Goal: Information Seeking & Learning: Learn about a topic

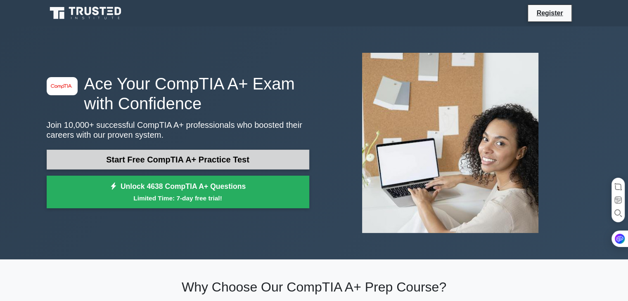
click at [178, 152] on link "Start Free CompTIA A+ Practice Test" at bounding box center [178, 160] width 262 height 20
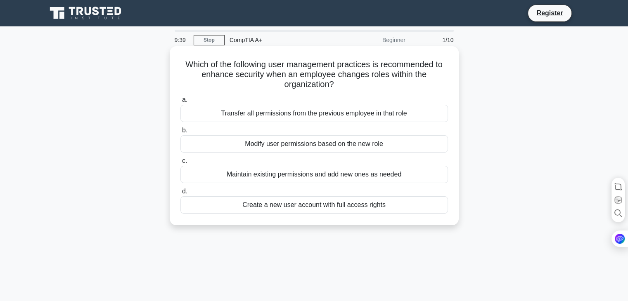
click at [368, 144] on div "Modify user permissions based on the new role" at bounding box center [313, 143] width 267 height 17
click at [180, 133] on input "b. Modify user permissions based on the new role" at bounding box center [180, 130] width 0 height 5
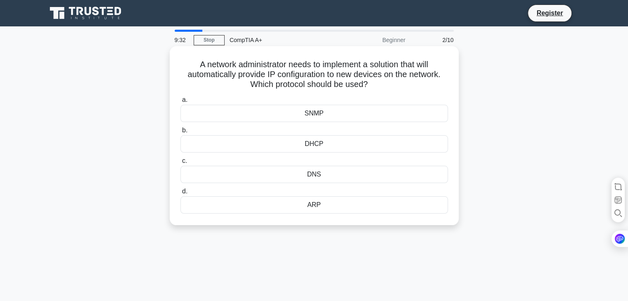
click at [337, 145] on div "DHCP" at bounding box center [313, 143] width 267 height 17
click at [180, 133] on input "b. DHCP" at bounding box center [180, 130] width 0 height 5
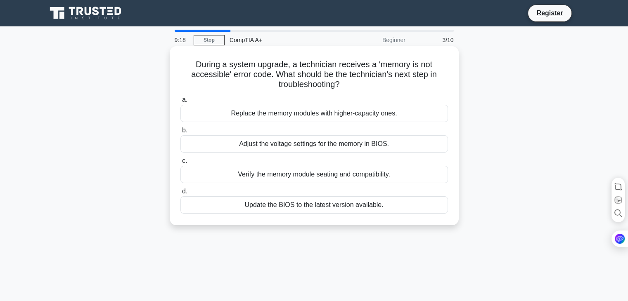
click at [325, 179] on div "Verify the memory module seating and compatibility." at bounding box center [313, 174] width 267 height 17
click at [180, 164] on input "c. Verify the memory module seating and compatibility." at bounding box center [180, 160] width 0 height 5
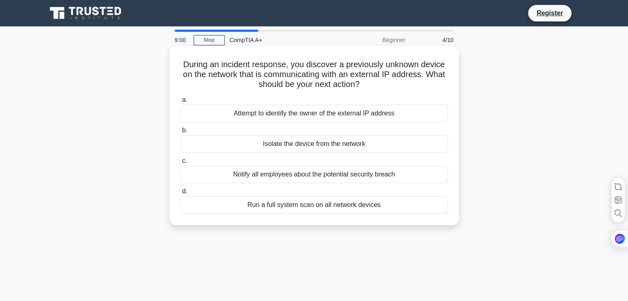
click at [333, 114] on div "Attempt to identify the owner of the external IP address" at bounding box center [313, 113] width 267 height 17
click at [180, 103] on input "a. Attempt to identify the owner of the external IP address" at bounding box center [180, 99] width 0 height 5
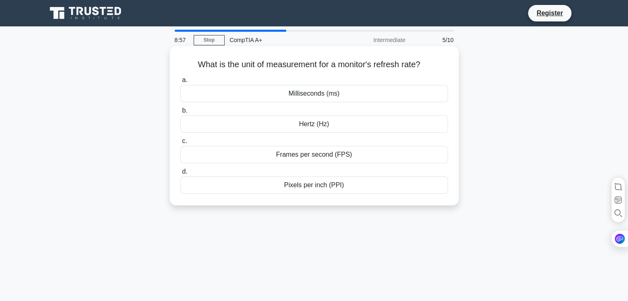
click at [333, 125] on div "Hertz (Hz)" at bounding box center [313, 124] width 267 height 17
click at [180, 113] on input "b. Hertz (Hz)" at bounding box center [180, 110] width 0 height 5
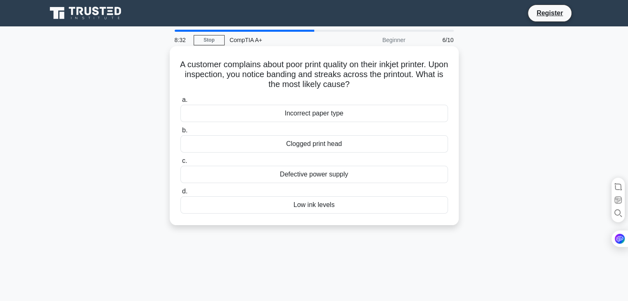
click at [356, 147] on div "Clogged print head" at bounding box center [313, 143] width 267 height 17
click at [180, 133] on input "b. Clogged print head" at bounding box center [180, 130] width 0 height 5
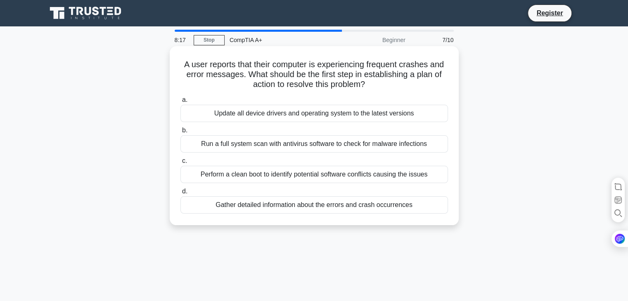
click at [319, 182] on div "Perform a clean boot to identify potential software conflicts causing the issues" at bounding box center [313, 174] width 267 height 17
click at [180, 164] on input "c. Perform a clean boot to identify potential software conflicts causing the is…" at bounding box center [180, 160] width 0 height 5
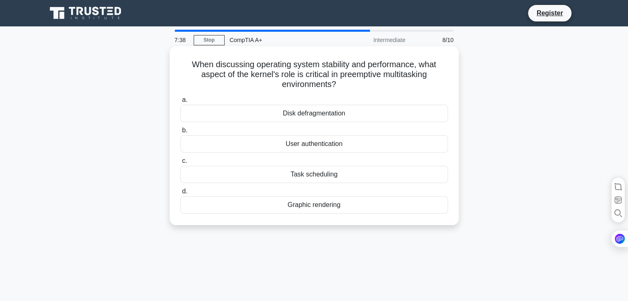
click at [315, 210] on div "Graphic rendering" at bounding box center [313, 204] width 267 height 17
click at [180, 194] on input "d. Graphic rendering" at bounding box center [180, 191] width 0 height 5
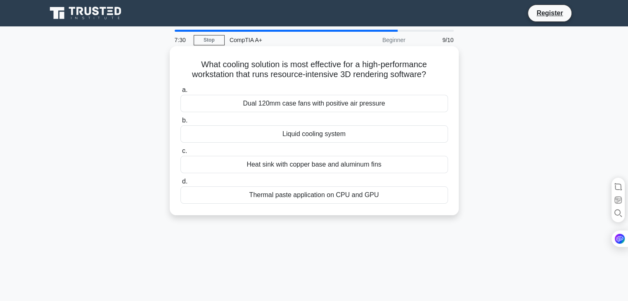
click at [362, 133] on div "Liquid cooling system" at bounding box center [313, 133] width 267 height 17
click at [180, 123] on input "b. Liquid cooling system" at bounding box center [180, 120] width 0 height 5
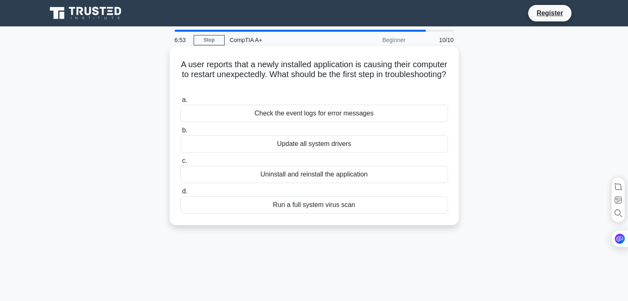
click at [296, 205] on div "Run a full system virus scan" at bounding box center [313, 204] width 267 height 17
click at [180, 194] on input "d. Run a full system virus scan" at bounding box center [180, 191] width 0 height 5
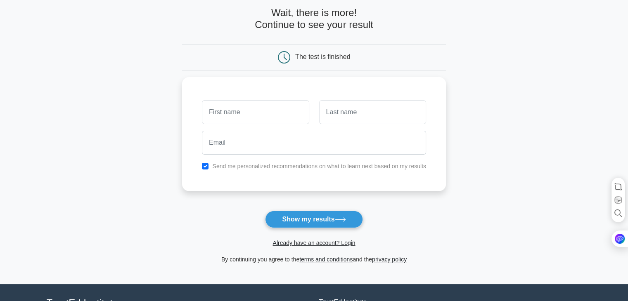
scroll to position [40, 0]
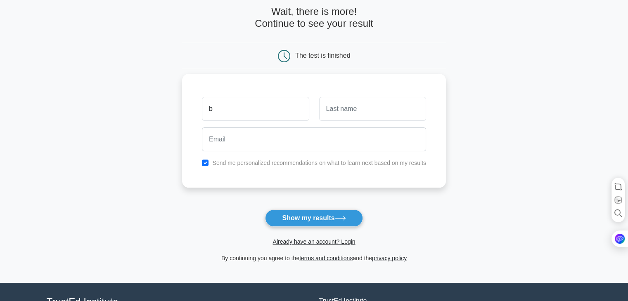
type input "b"
click at [374, 110] on input "b" at bounding box center [372, 109] width 107 height 24
type input "bafwhw"
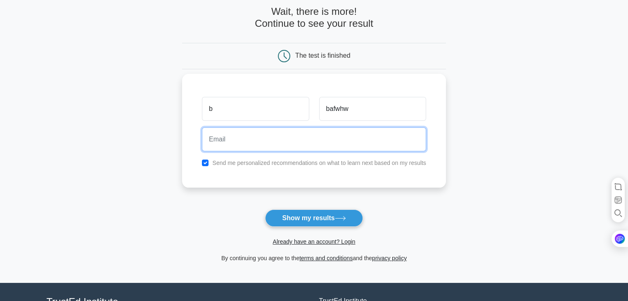
click at [352, 143] on input "email" at bounding box center [314, 139] width 224 height 24
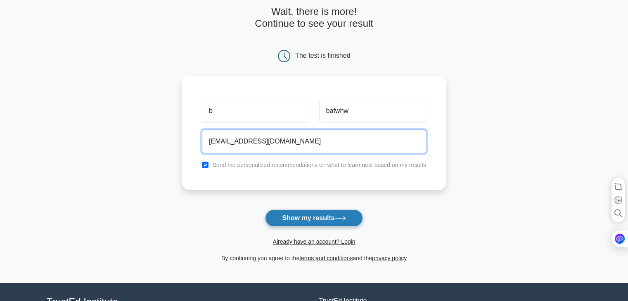
type input "[EMAIL_ADDRESS][DOMAIN_NAME]"
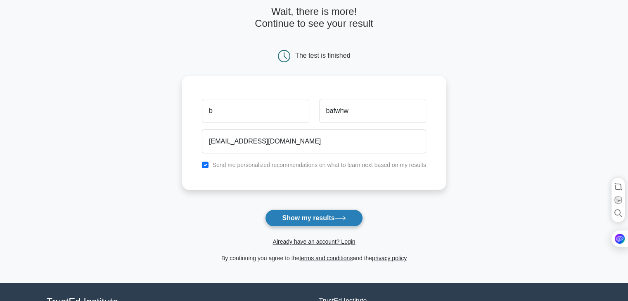
click at [338, 215] on button "Show my results" at bounding box center [313, 218] width 97 height 17
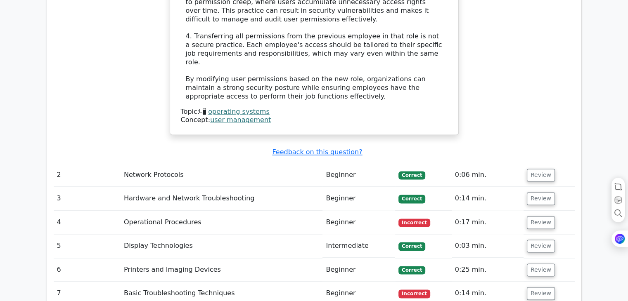
scroll to position [1173, 0]
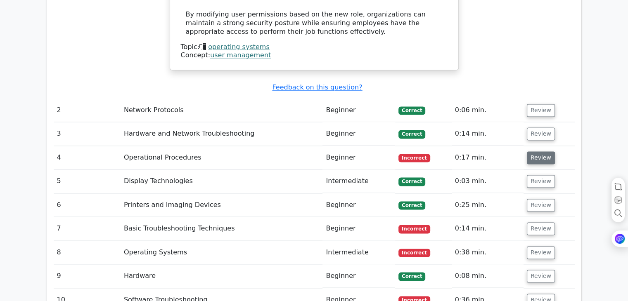
click at [537, 151] on button "Review" at bounding box center [540, 157] width 28 height 13
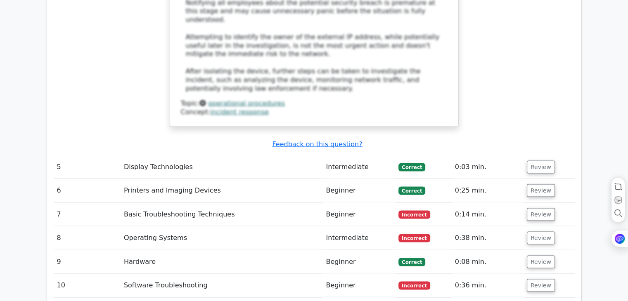
scroll to position [1652, 0]
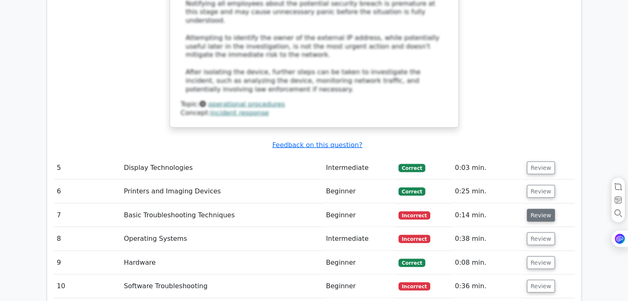
click at [539, 209] on button "Review" at bounding box center [540, 215] width 28 height 13
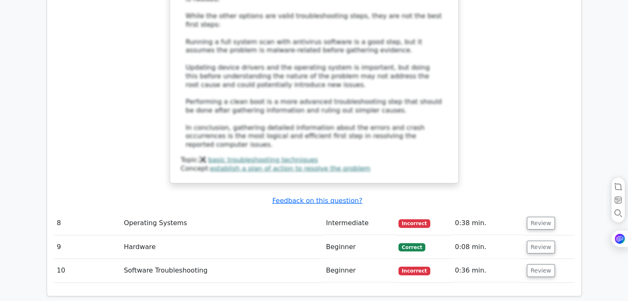
scroll to position [2228, 0]
click at [536, 217] on button "Review" at bounding box center [540, 223] width 28 height 13
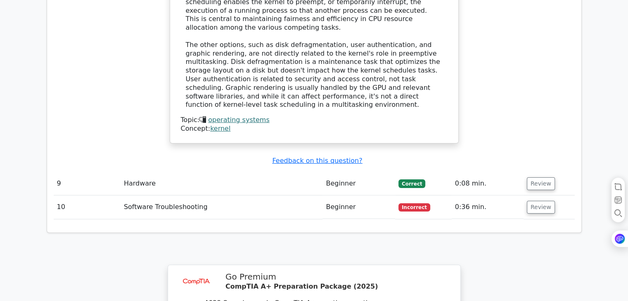
scroll to position [2697, 0]
click at [538, 201] on button "Review" at bounding box center [540, 207] width 28 height 13
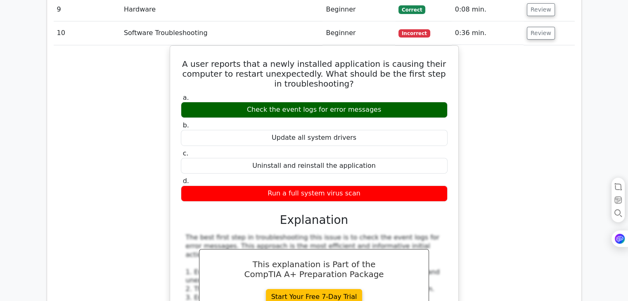
scroll to position [2871, 0]
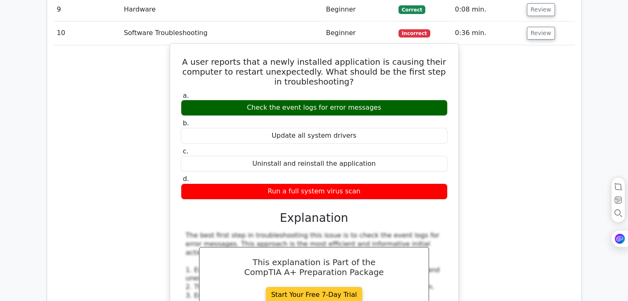
click at [307, 287] on link "Start Your Free 7-Day Trial" at bounding box center [314, 295] width 97 height 16
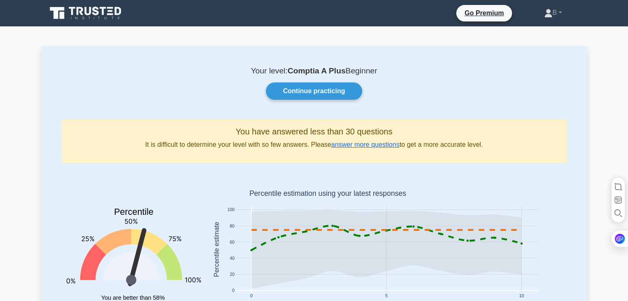
click at [95, 17] on icon at bounding box center [86, 13] width 79 height 16
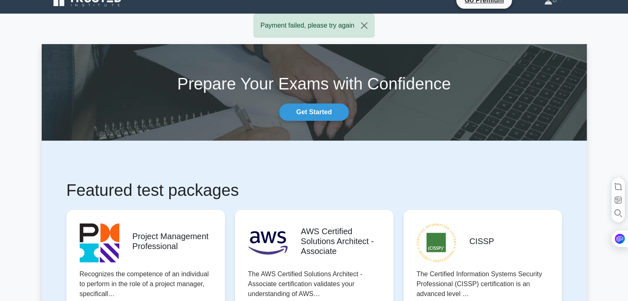
scroll to position [6, 0]
